Goal: Information Seeking & Learning: Find specific fact

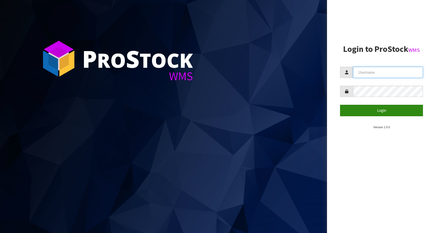
type input "KitchenAid"
click at [387, 110] on button "Login" at bounding box center [381, 110] width 83 height 11
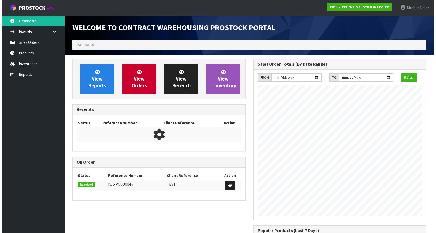
scroll to position [289, 181]
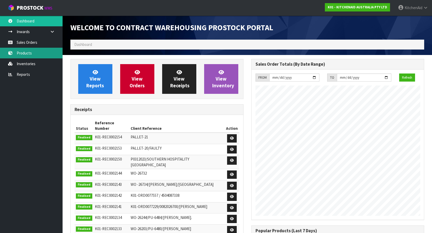
click at [27, 56] on link "Products" at bounding box center [31, 53] width 63 height 11
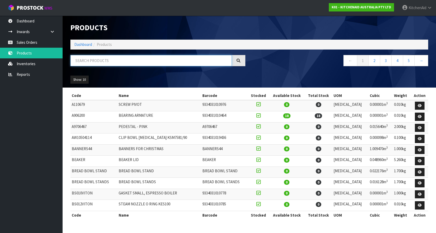
click at [92, 59] on input "text" at bounding box center [150, 60] width 161 height 11
paste input "W11567397"
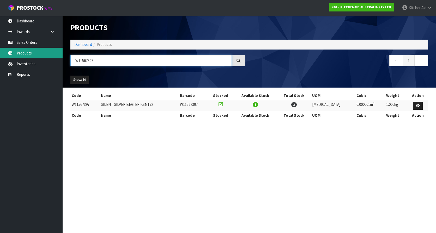
drag, startPoint x: 119, startPoint y: 63, endPoint x: 54, endPoint y: 57, distance: 65.7
click at [54, 57] on body "Toggle navigation ProStock WMS K01 - KITCHENAID AUSTRALIA PTY LTD [GEOGRAPHIC_D…" at bounding box center [218, 116] width 436 height 233
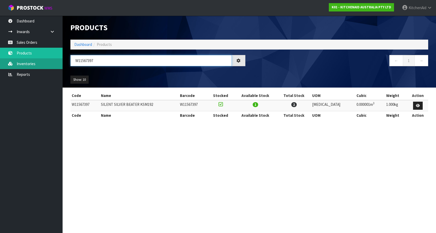
drag, startPoint x: 107, startPoint y: 61, endPoint x: 56, endPoint y: 60, distance: 51.6
click at [56, 60] on body "Toggle navigation ProStock WMS K01 - KITCHENAID AUSTRALIA PTY LTD [GEOGRAPHIC_D…" at bounding box center [218, 116] width 436 height 233
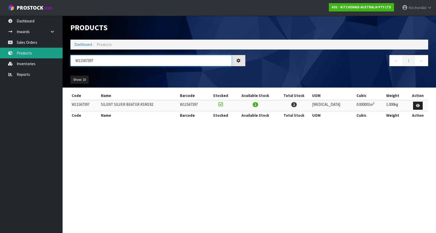
paste input "K5THCB"
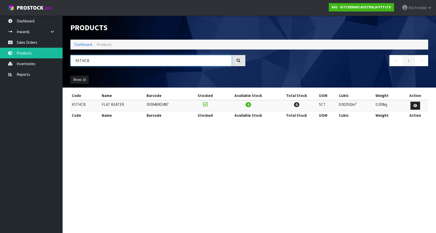
click at [117, 57] on input "K5THCB" at bounding box center [150, 60] width 161 height 11
drag, startPoint x: 122, startPoint y: 60, endPoint x: 76, endPoint y: 57, distance: 45.7
click at [76, 57] on input "K5THCB" at bounding box center [150, 60] width 161 height 11
paste input "5KSM5THFBSS"
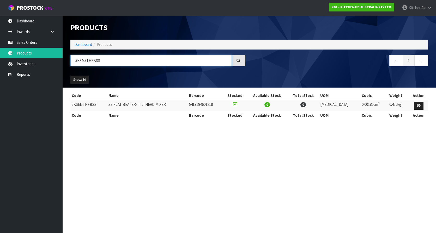
click at [121, 62] on input "5KSM5THFBSS" at bounding box center [150, 60] width 161 height 11
drag, startPoint x: 133, startPoint y: 62, endPoint x: 63, endPoint y: 57, distance: 70.2
click at [63, 57] on header "Products Import Products Drop file here to import csv template Dashboard Produc…" at bounding box center [249, 52] width 373 height 72
paste input "W11555365"
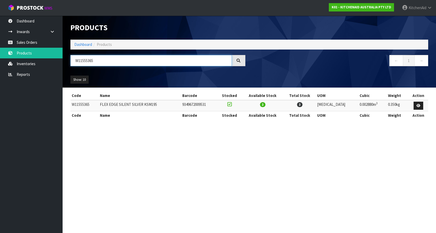
type input "W11555365"
